Goal: Information Seeking & Learning: Learn about a topic

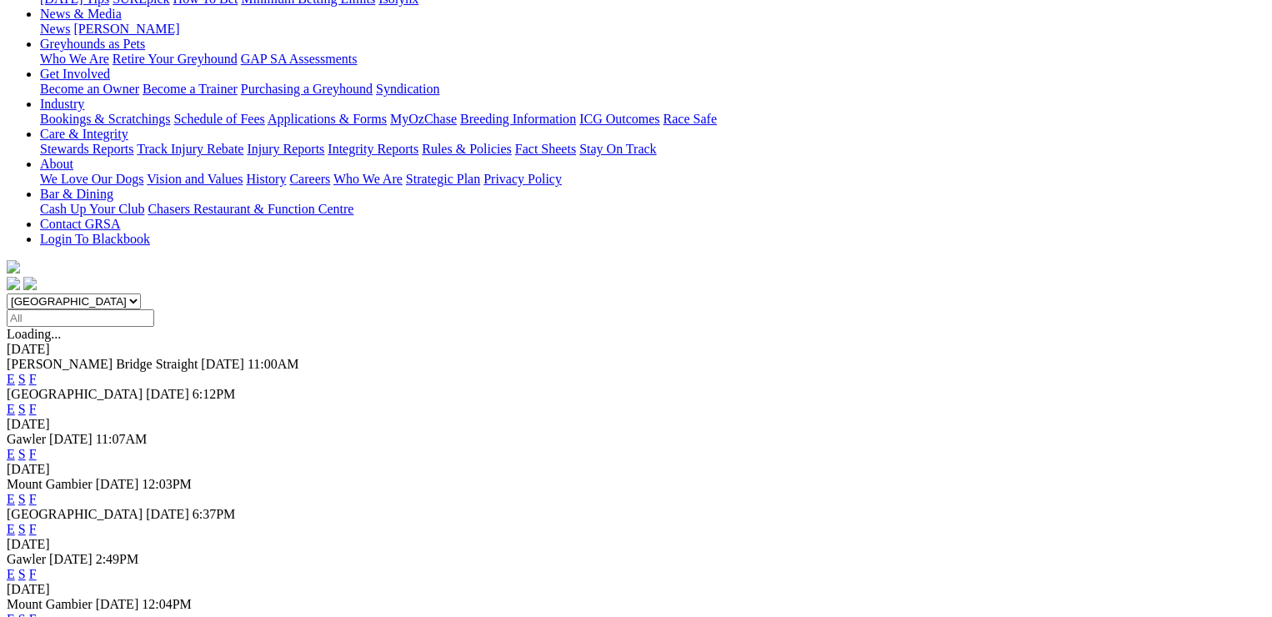
scroll to position [333, 0]
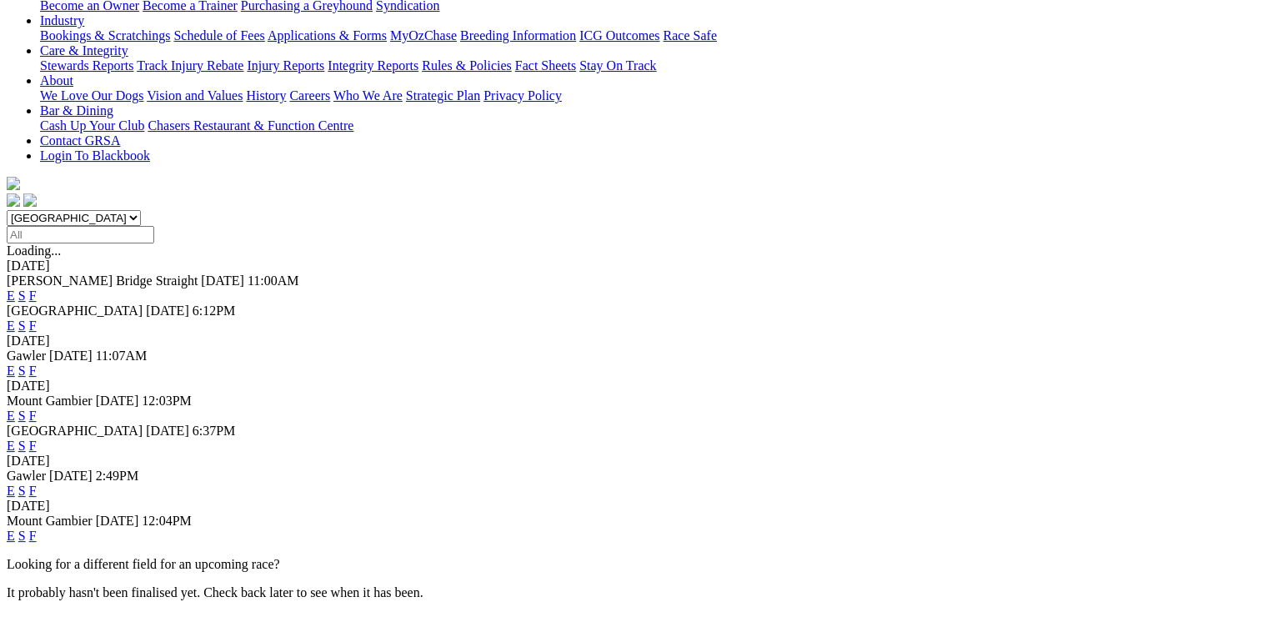
click at [37, 363] on link "F" at bounding box center [33, 370] width 8 height 14
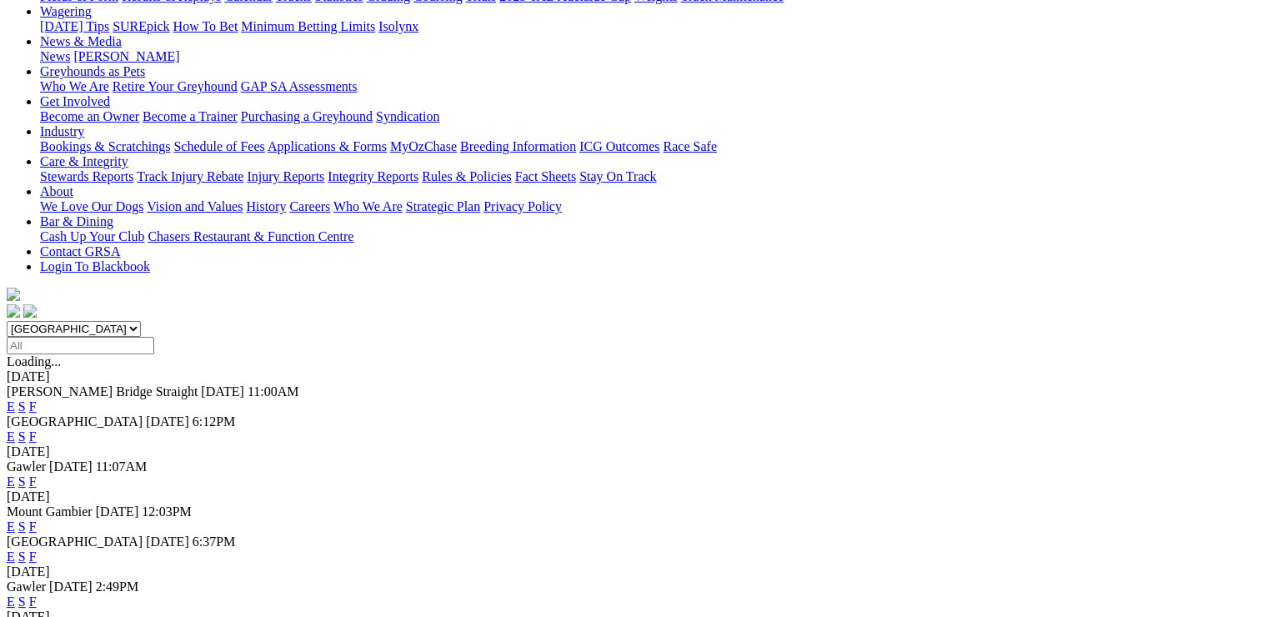
scroll to position [250, 0]
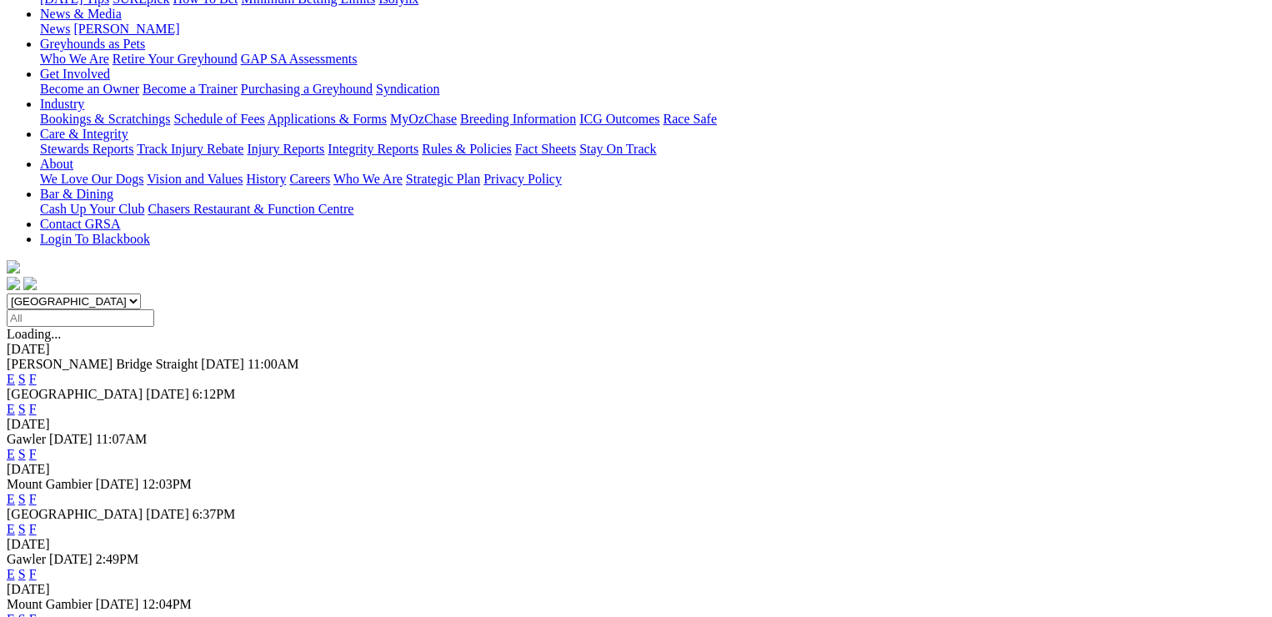
click at [37, 492] on link "F" at bounding box center [33, 499] width 8 height 14
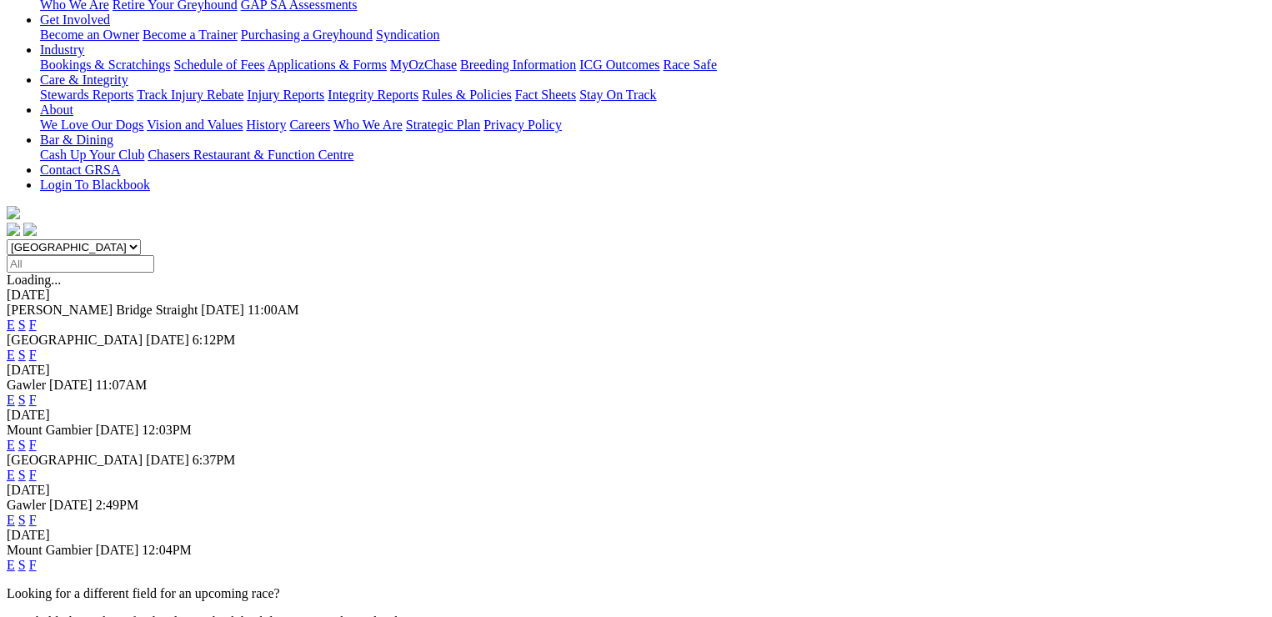
scroll to position [333, 0]
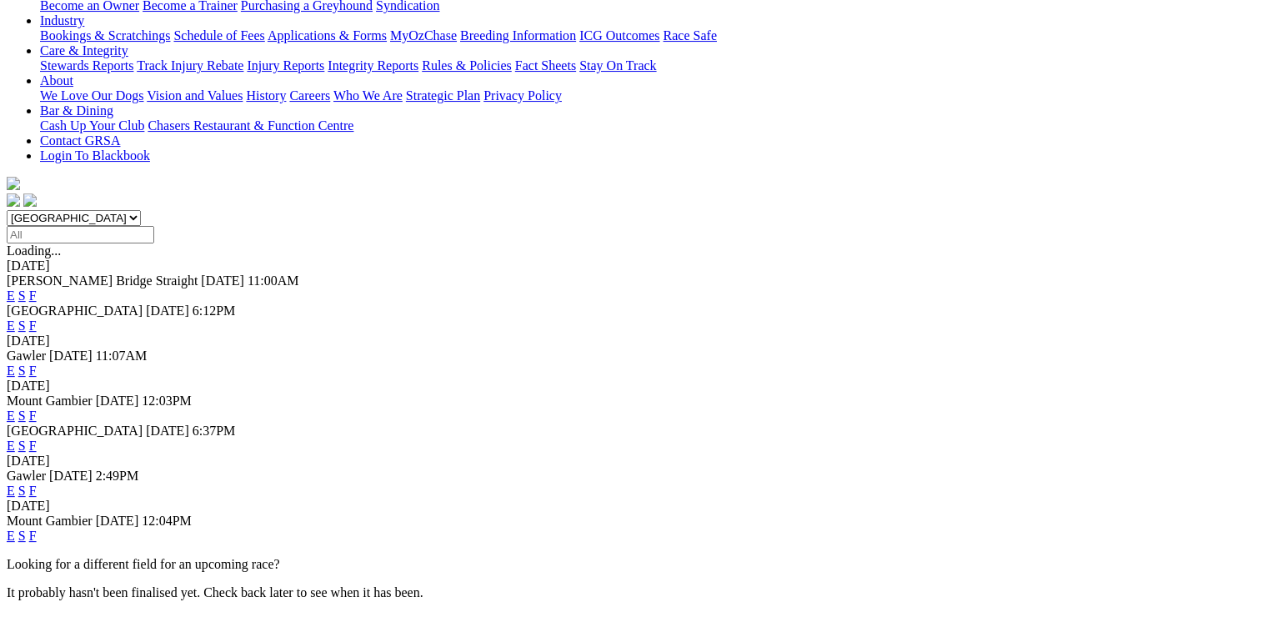
click at [37, 438] on link "F" at bounding box center [33, 445] width 8 height 14
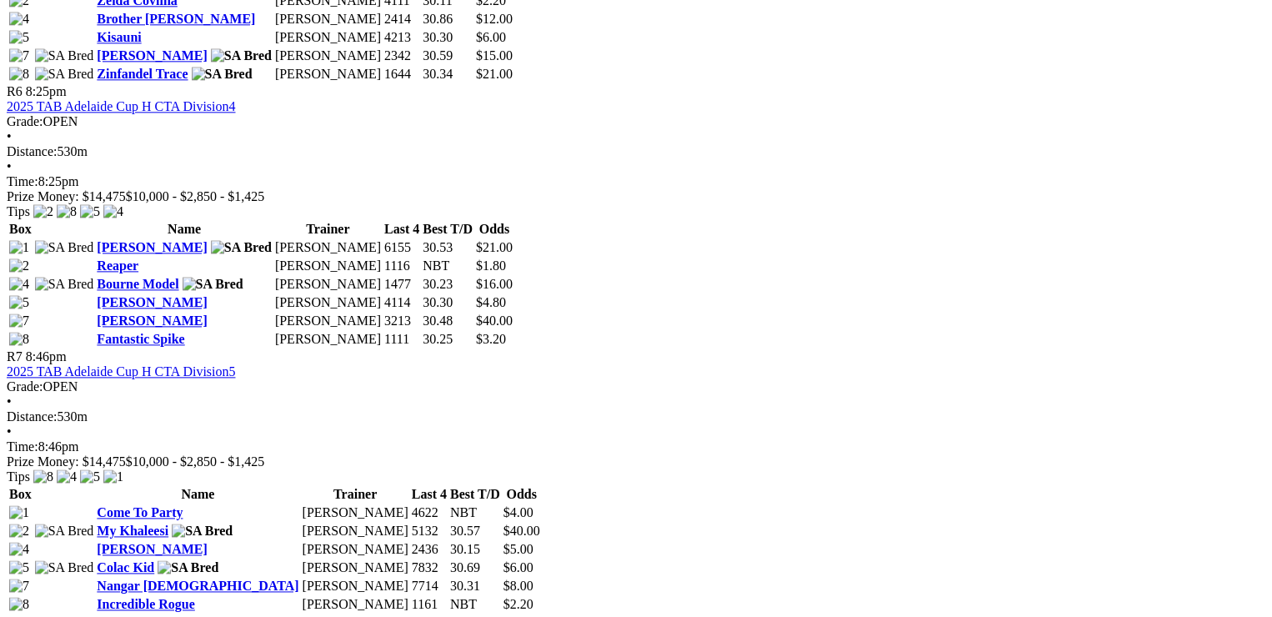
scroll to position [2250, 0]
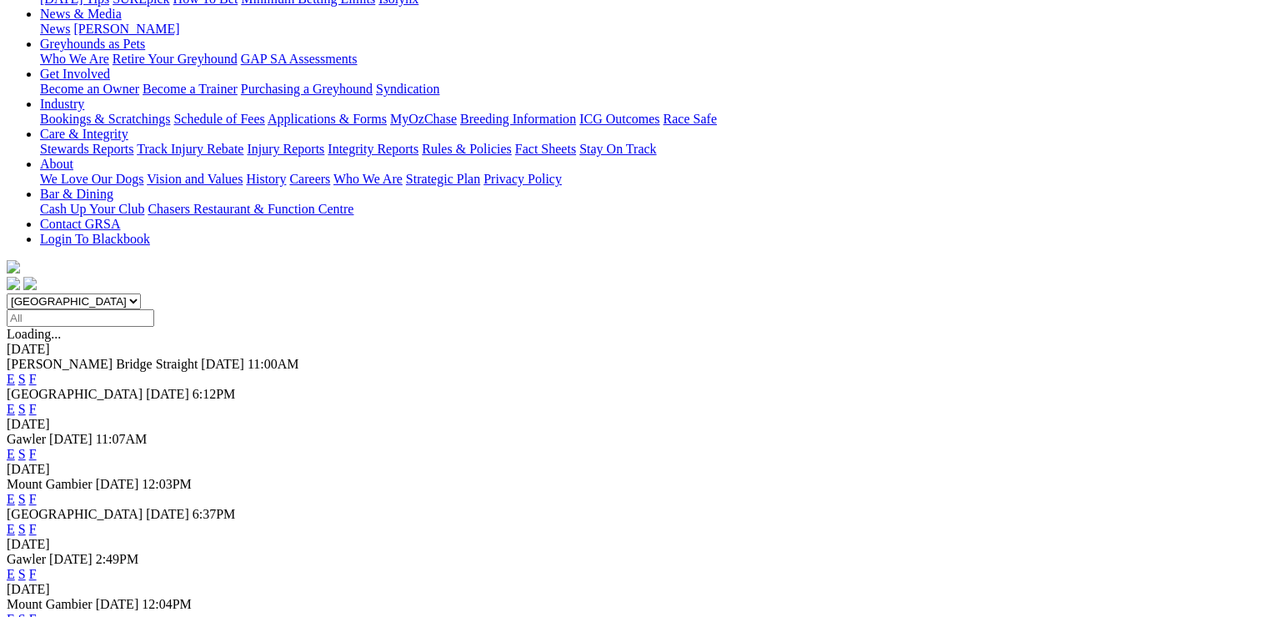
scroll to position [417, 0]
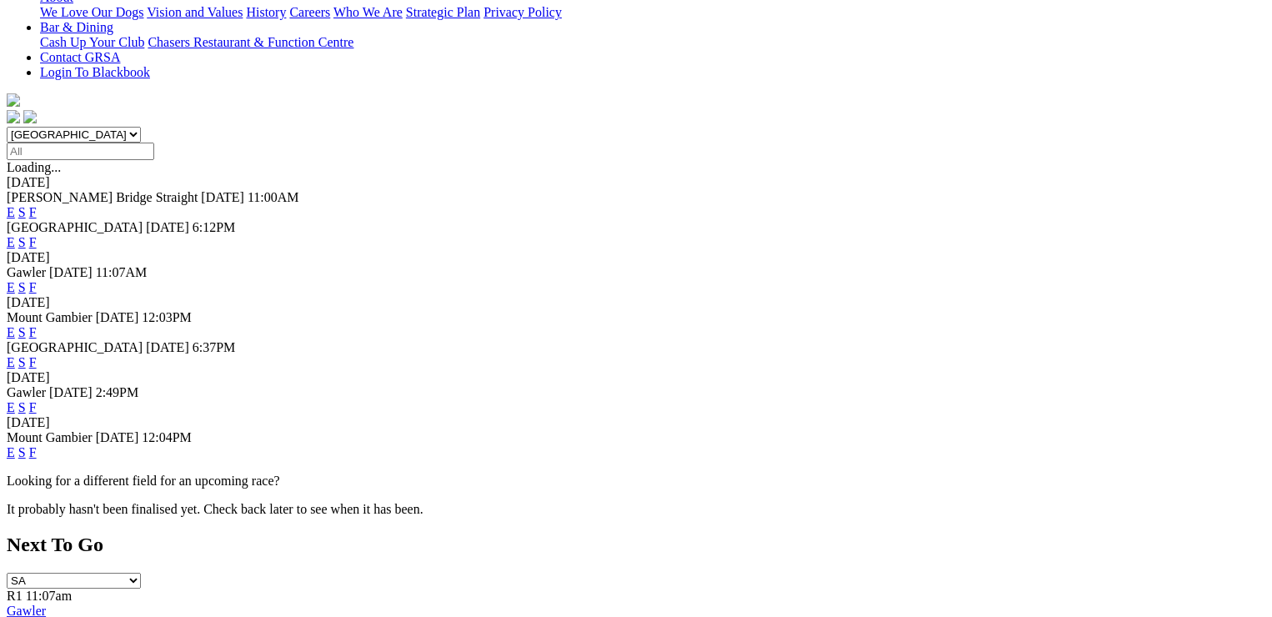
click at [37, 400] on link "F" at bounding box center [33, 407] width 8 height 14
